Goal: Navigation & Orientation: Locate item on page

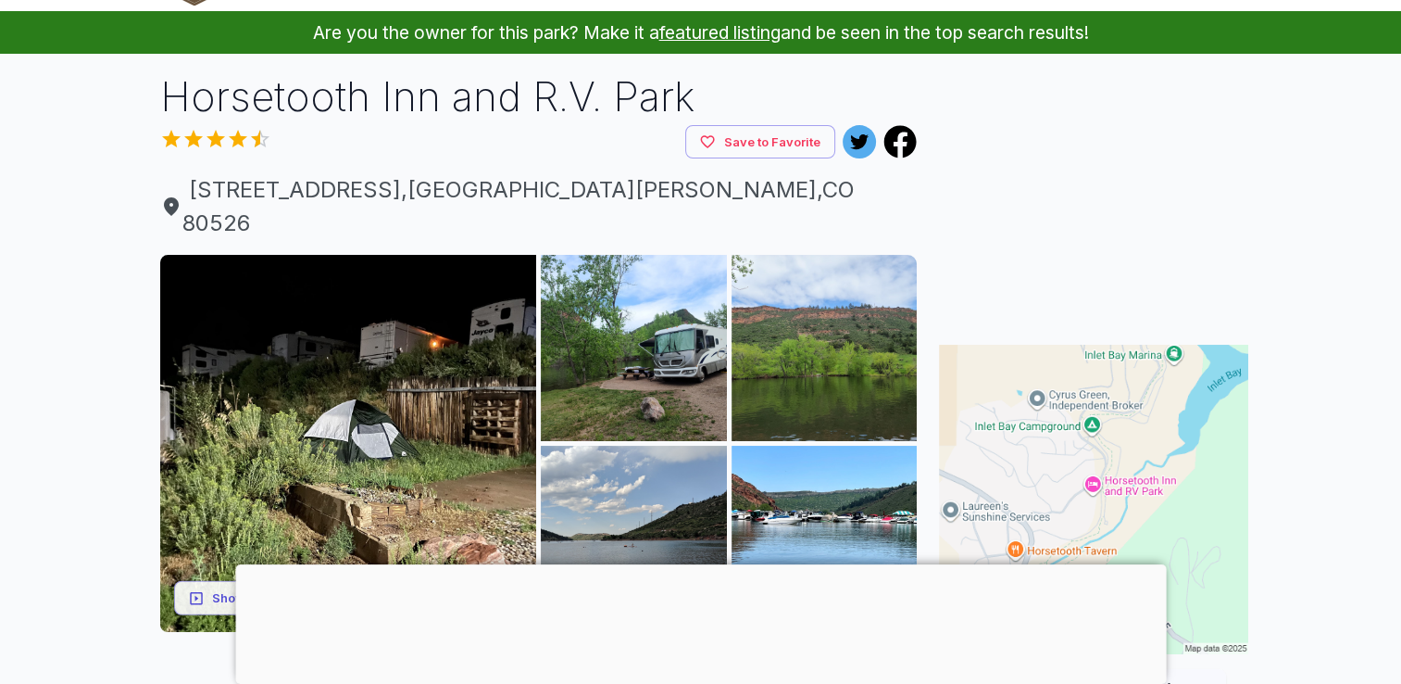
scroll to position [93, 0]
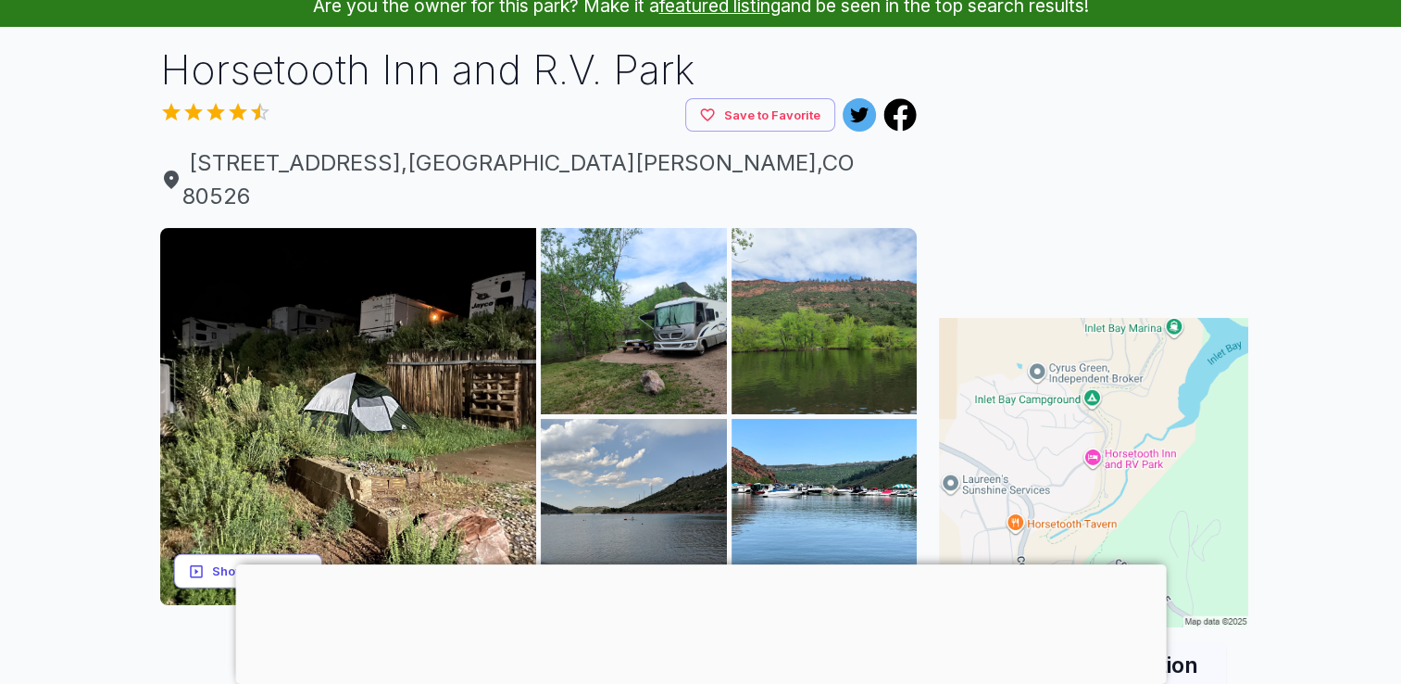
click at [260, 554] on button "Show all photos" at bounding box center [248, 571] width 148 height 34
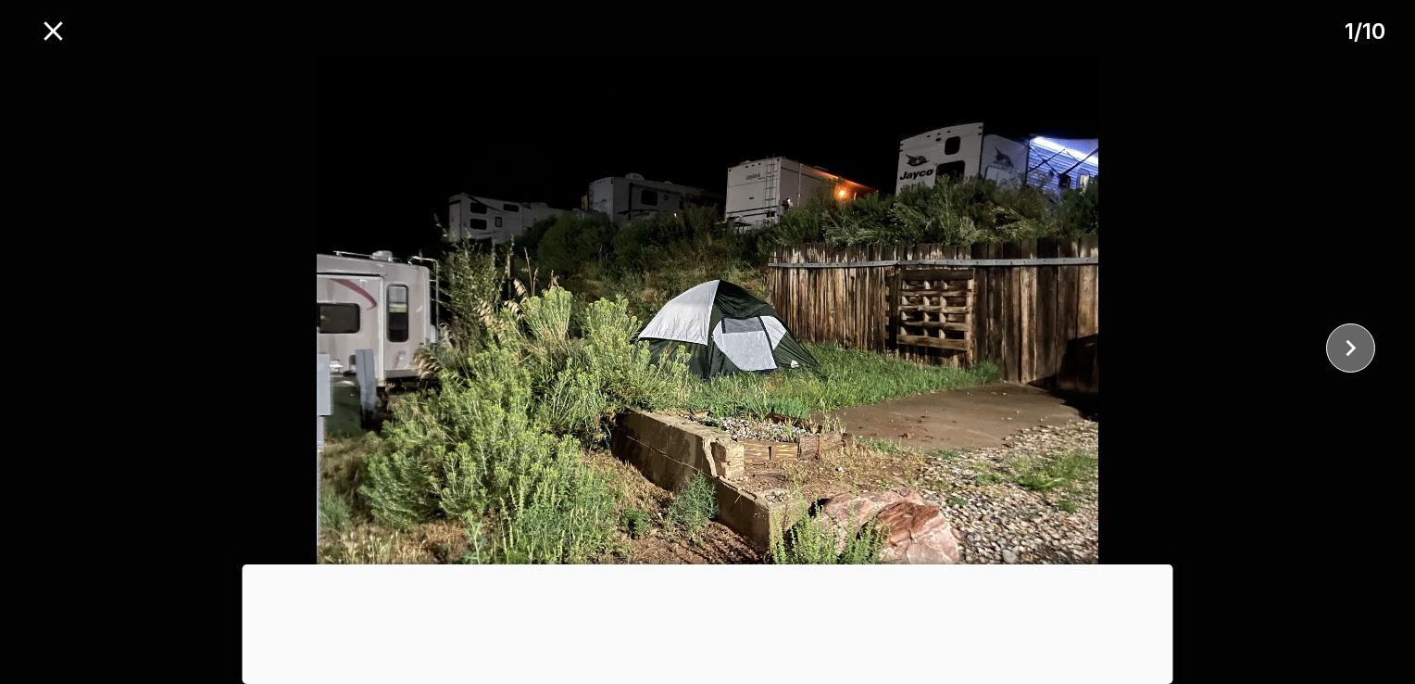
click at [1350, 346] on icon "close" at bounding box center [1351, 348] width 32 height 32
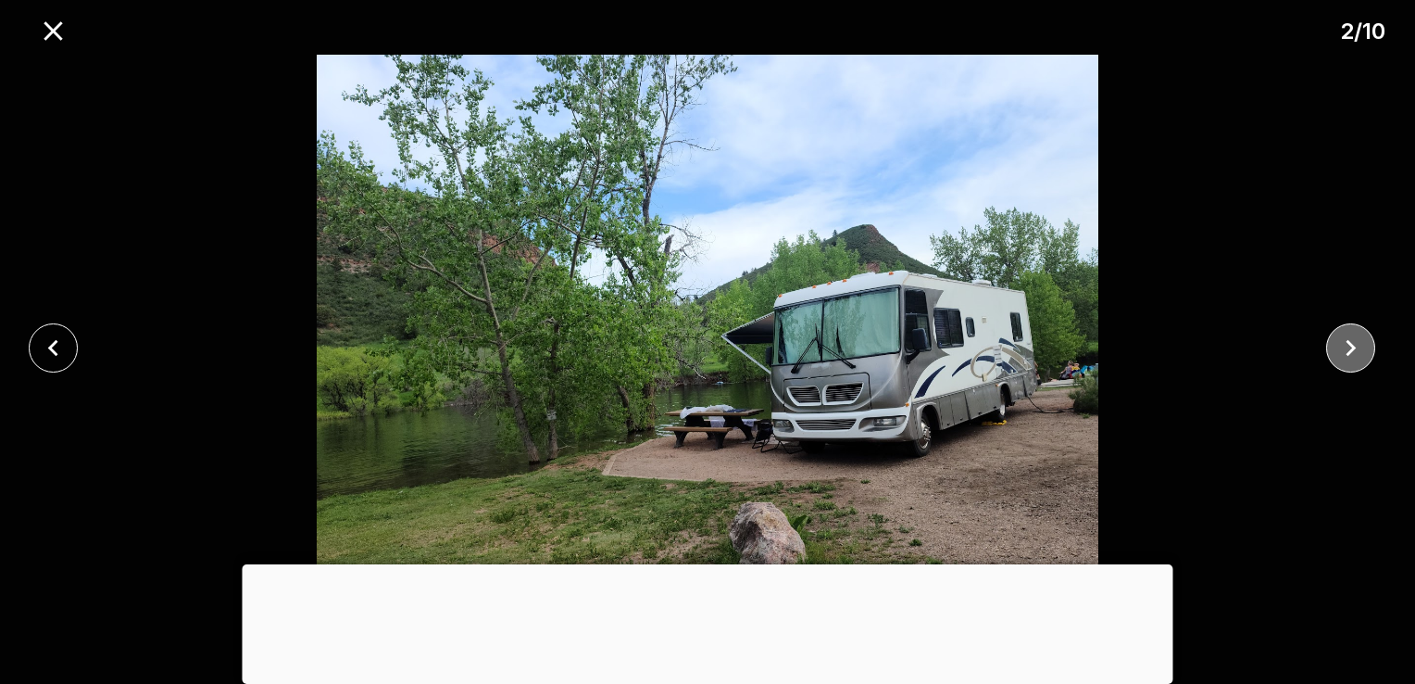
click at [1350, 346] on icon "close" at bounding box center [1351, 348] width 32 height 32
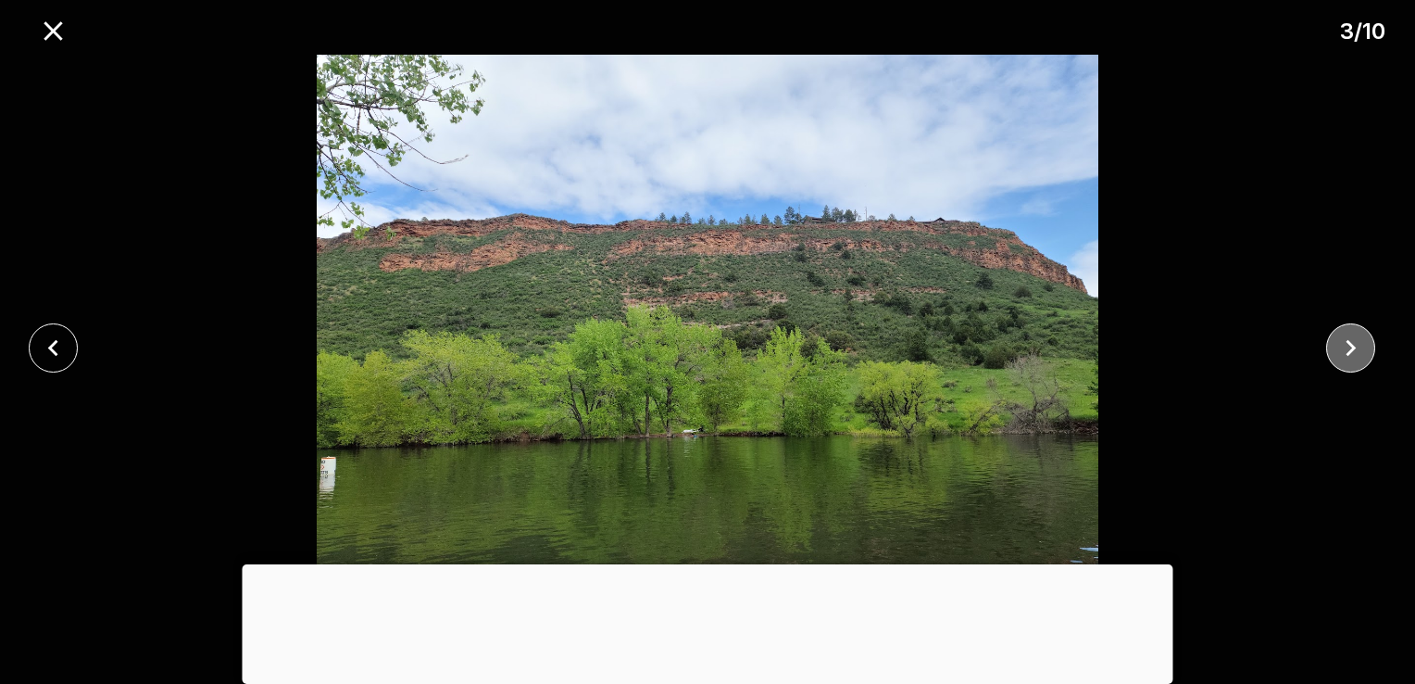
click at [1350, 346] on icon "close" at bounding box center [1351, 348] width 32 height 32
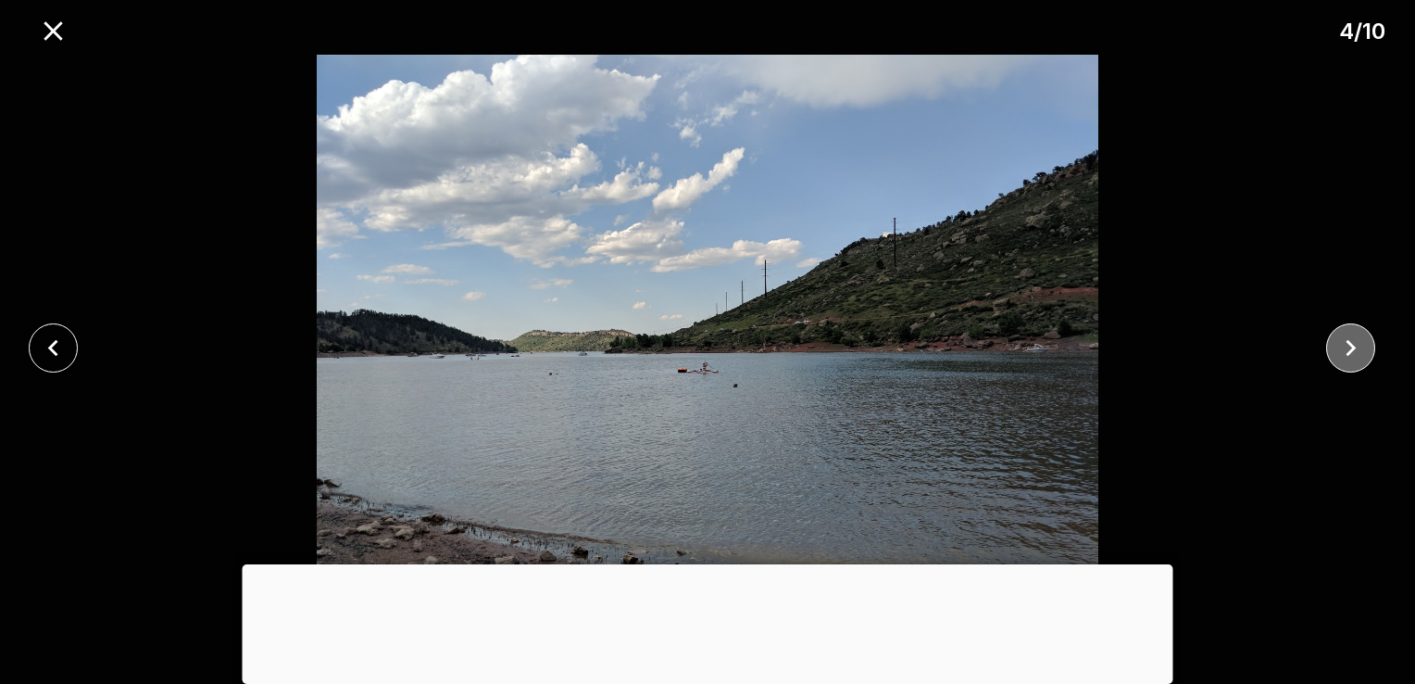
click at [1350, 346] on icon "close" at bounding box center [1351, 348] width 32 height 32
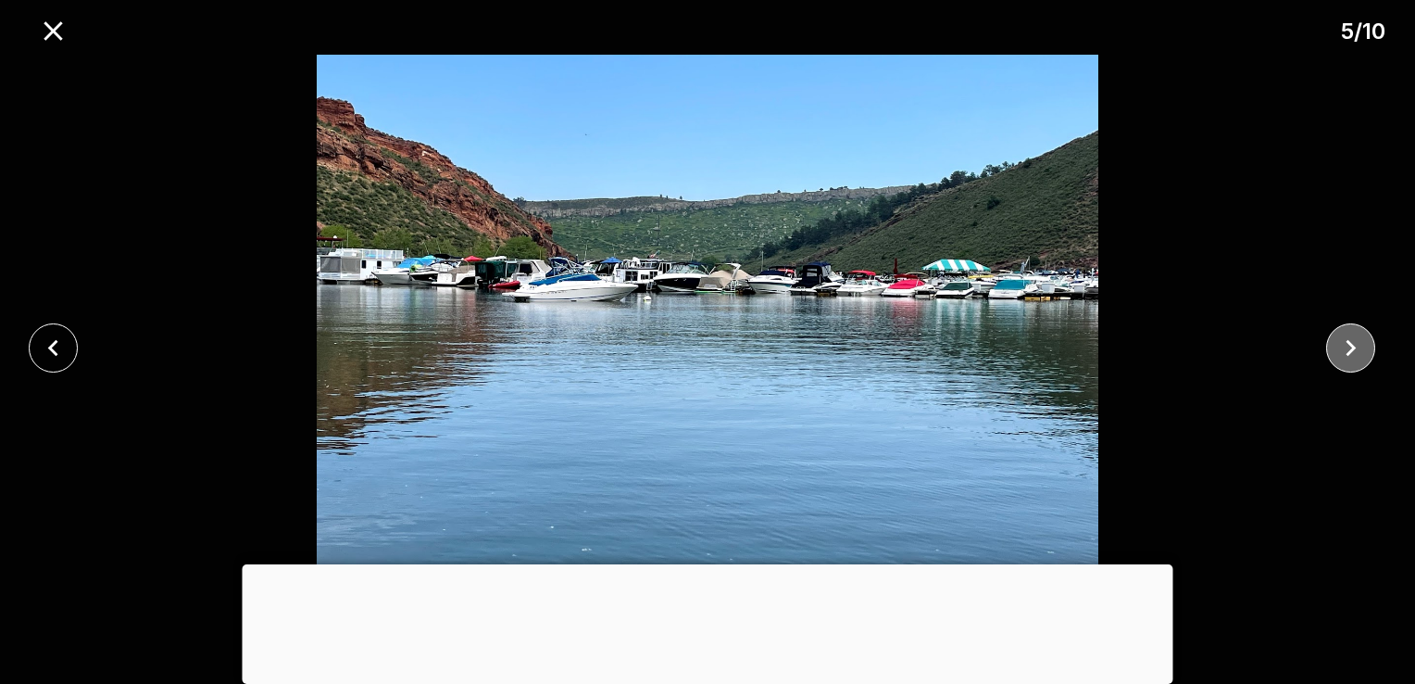
click at [1350, 346] on icon "close" at bounding box center [1351, 348] width 32 height 32
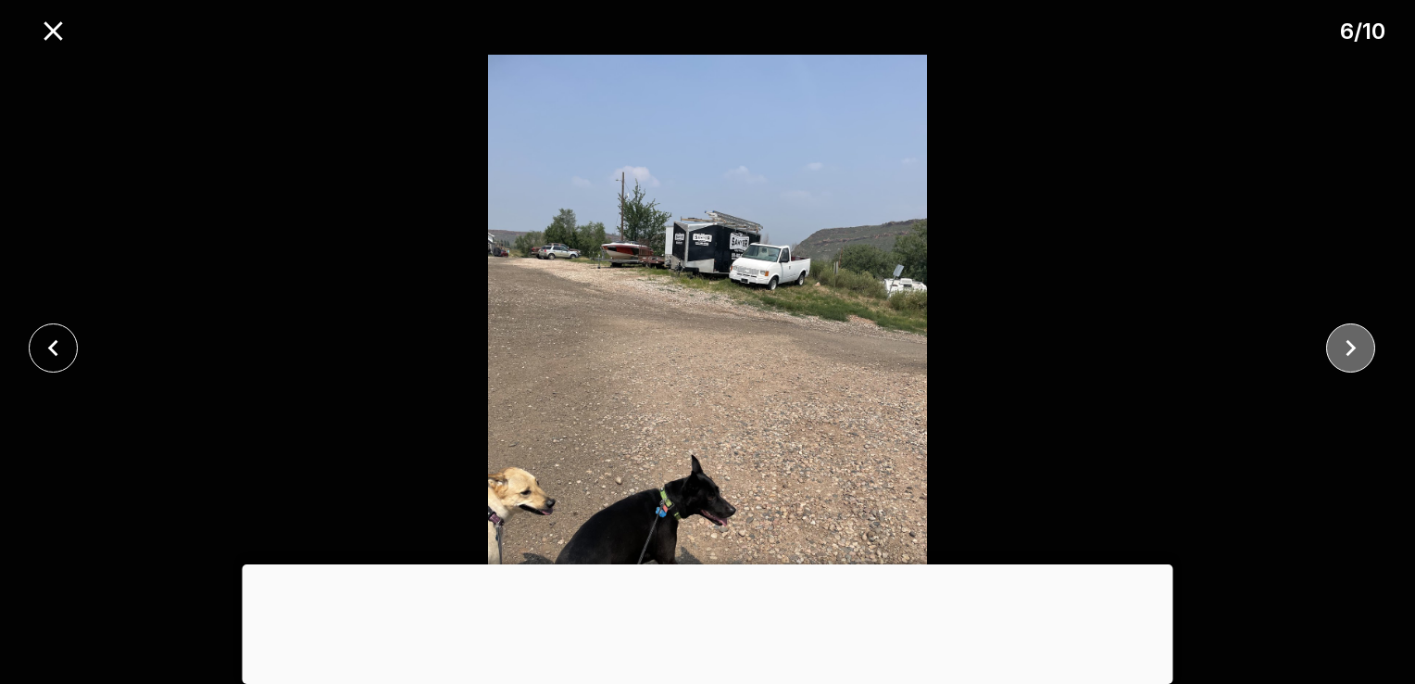
click at [1350, 346] on icon "close" at bounding box center [1351, 348] width 32 height 32
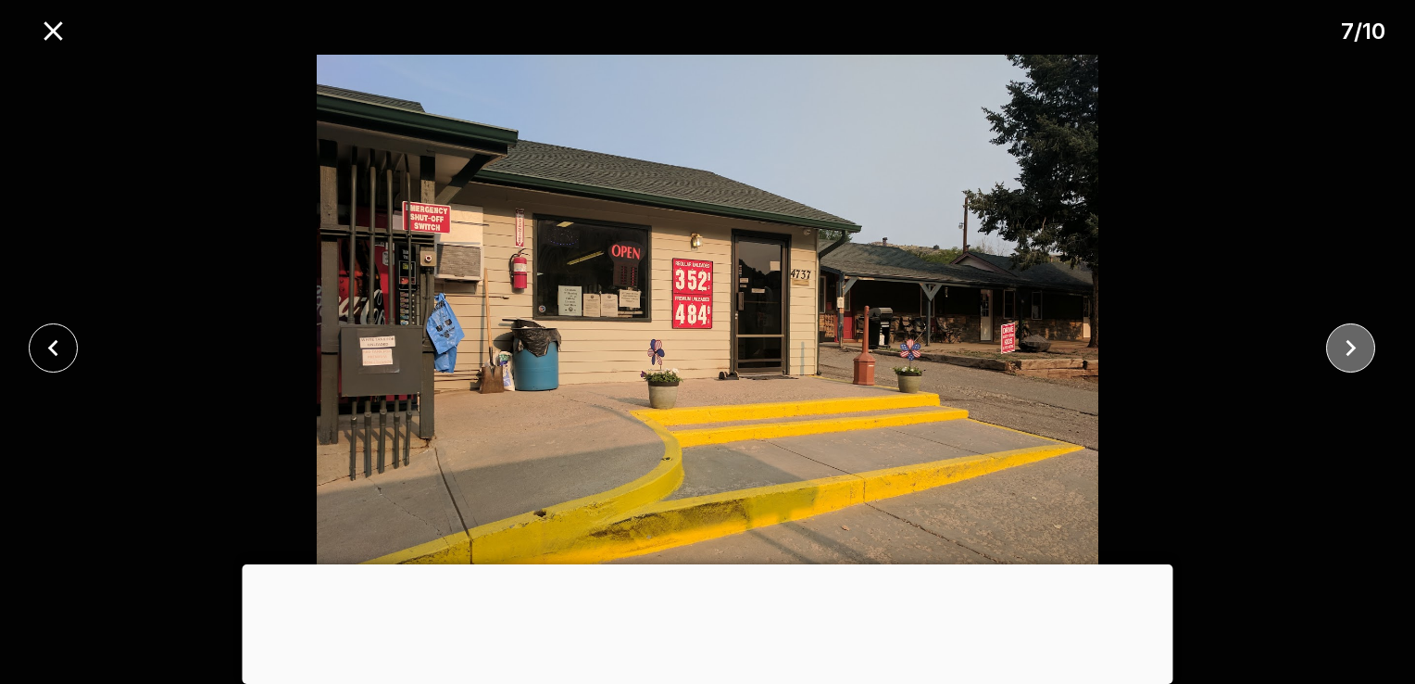
click at [1350, 346] on icon "close" at bounding box center [1351, 348] width 32 height 32
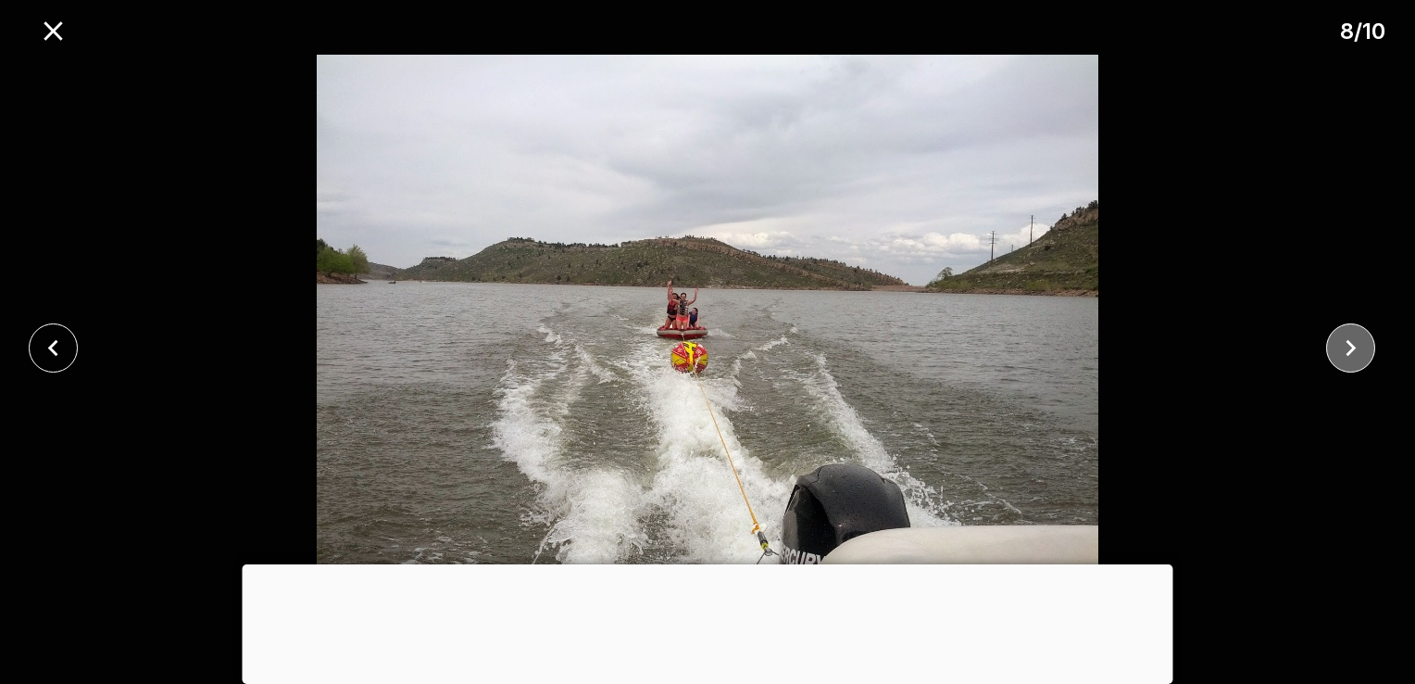
click at [1350, 346] on icon "close" at bounding box center [1351, 348] width 32 height 32
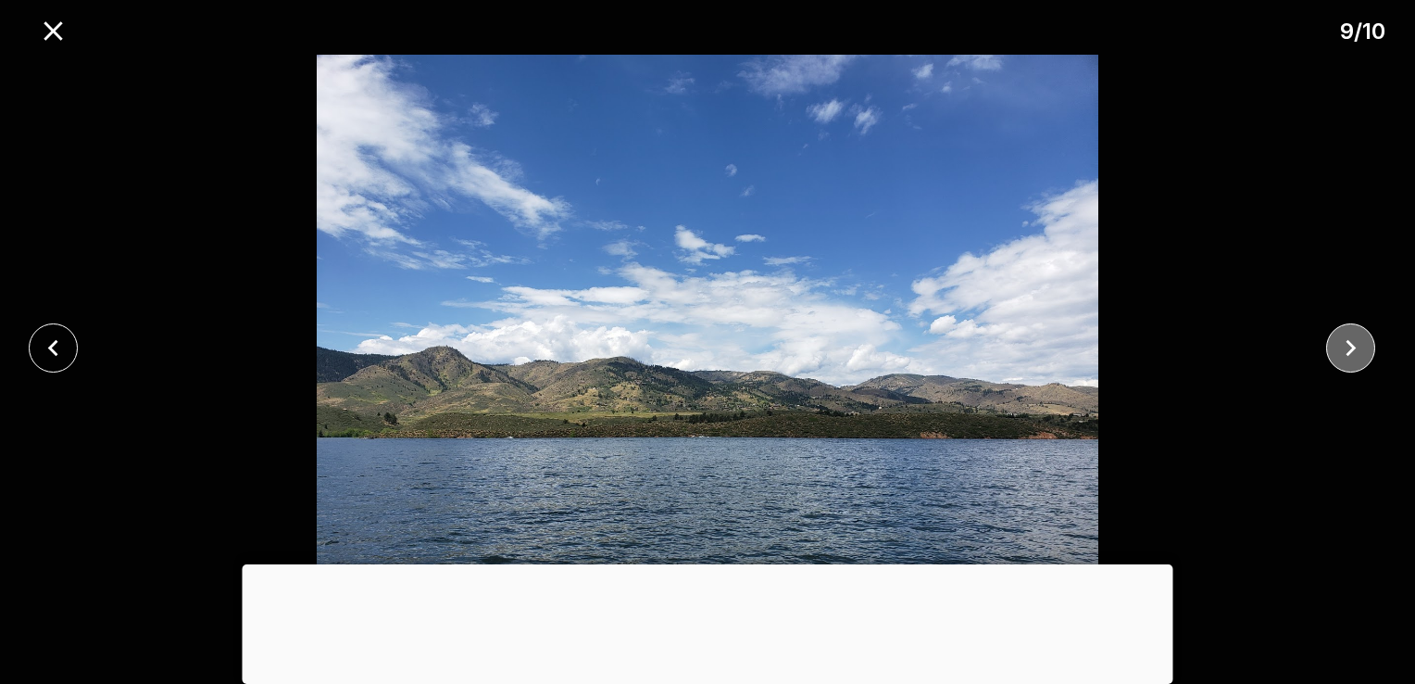
click at [1353, 349] on icon "close" at bounding box center [1351, 348] width 10 height 17
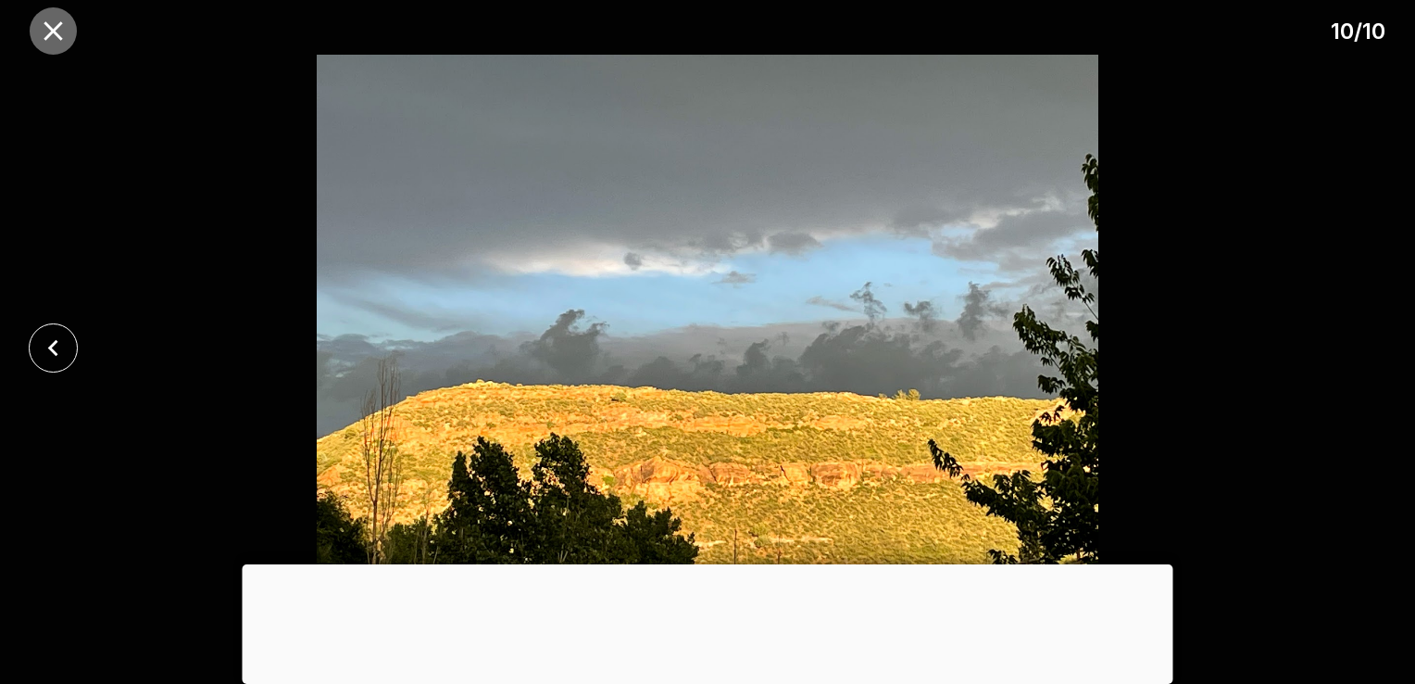
click at [58, 28] on icon "close" at bounding box center [53, 31] width 32 height 32
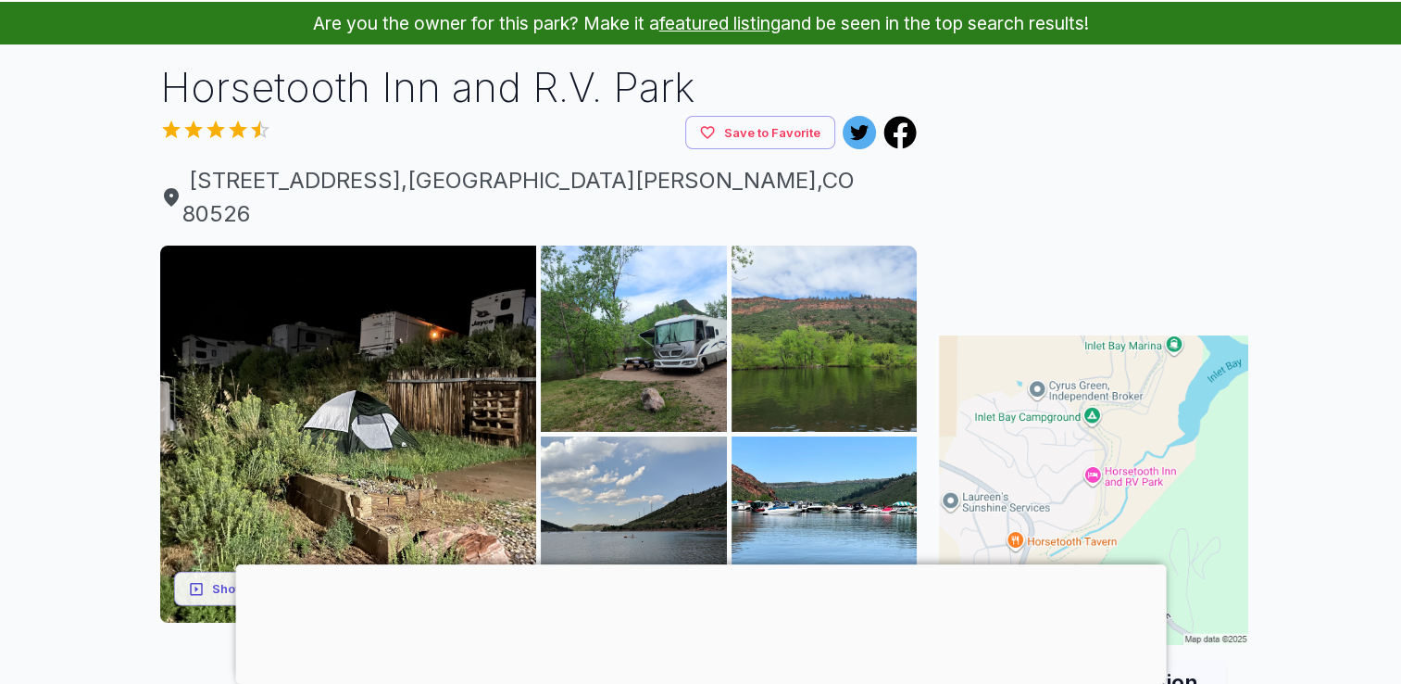
scroll to position [0, 0]
